Goal: Navigation & Orientation: Find specific page/section

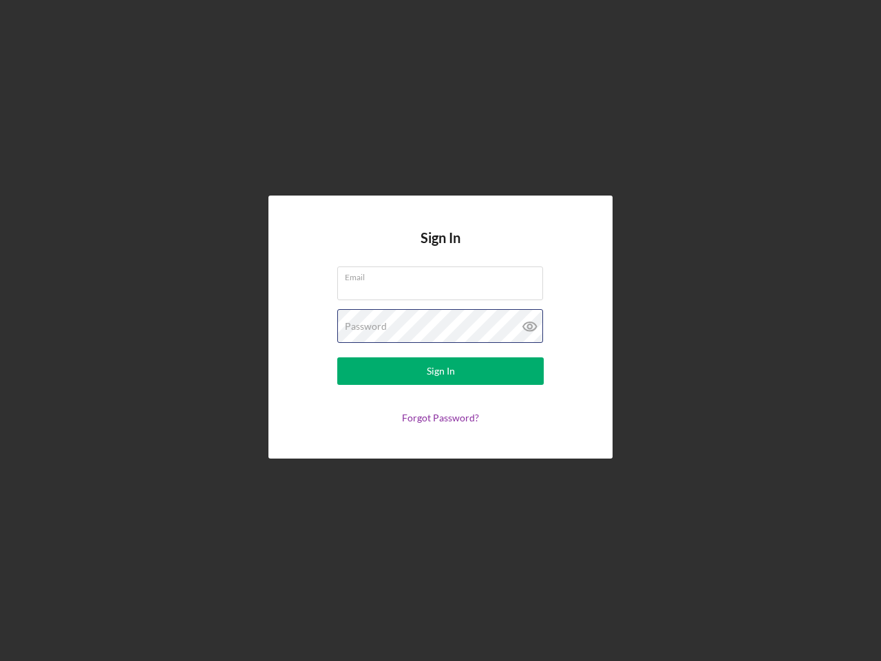
click at [440, 330] on div "Password" at bounding box center [440, 326] width 206 height 34
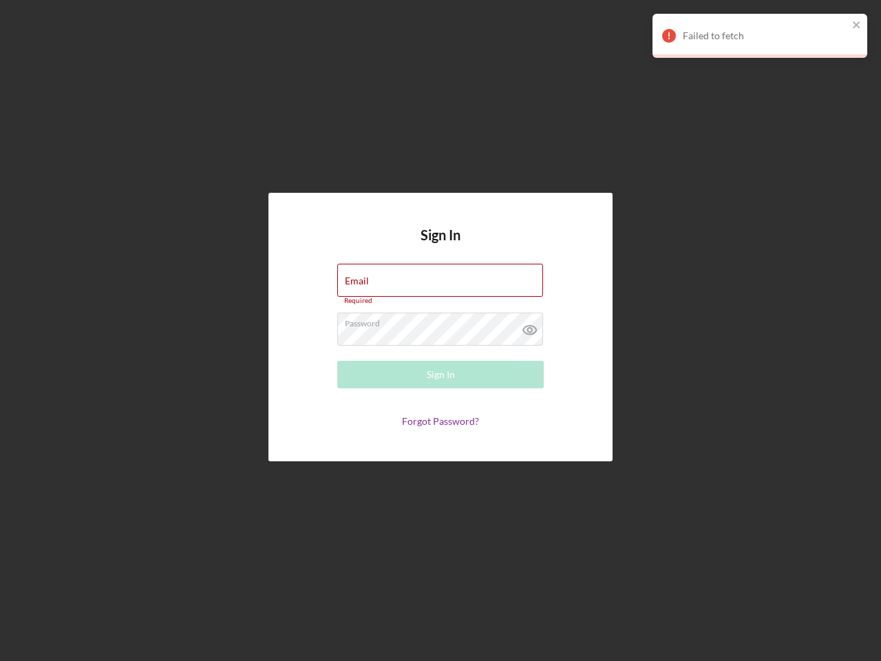
click at [530, 326] on icon at bounding box center [530, 329] width 34 height 34
